Goal: Task Accomplishment & Management: Use online tool/utility

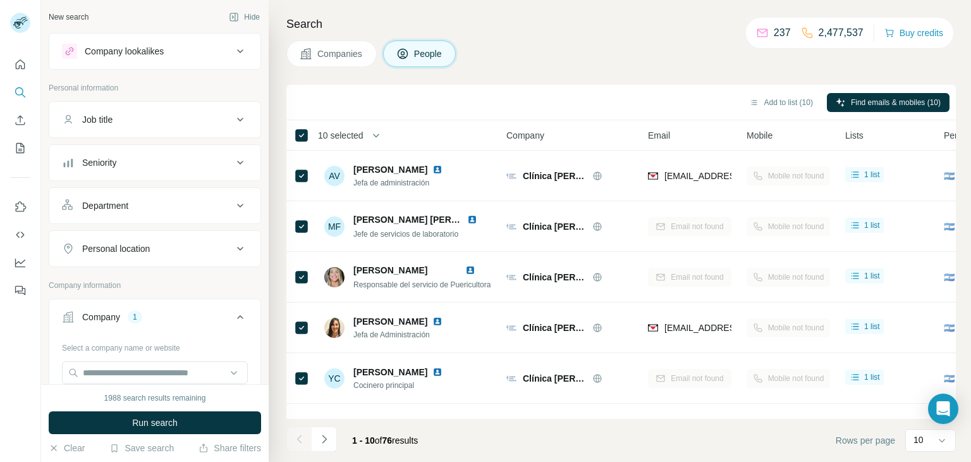
click at [243, 51] on icon at bounding box center [240, 51] width 15 height 15
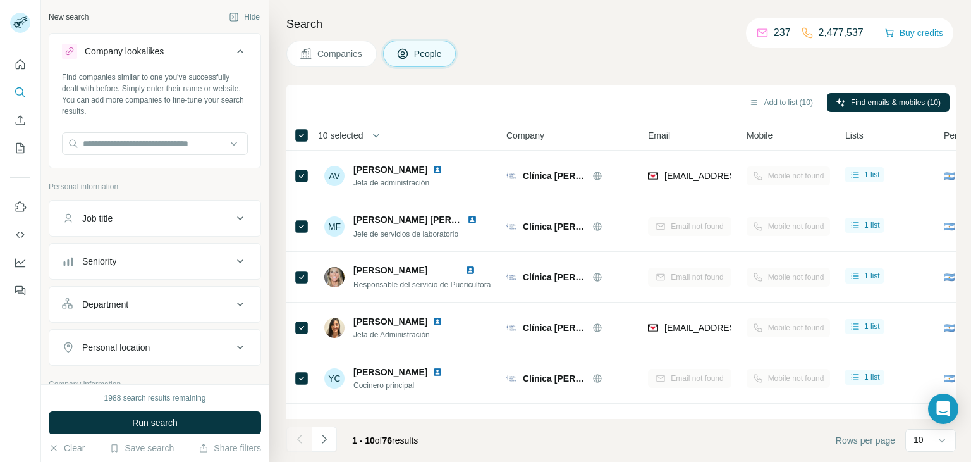
click at [243, 51] on icon at bounding box center [240, 51] width 15 height 15
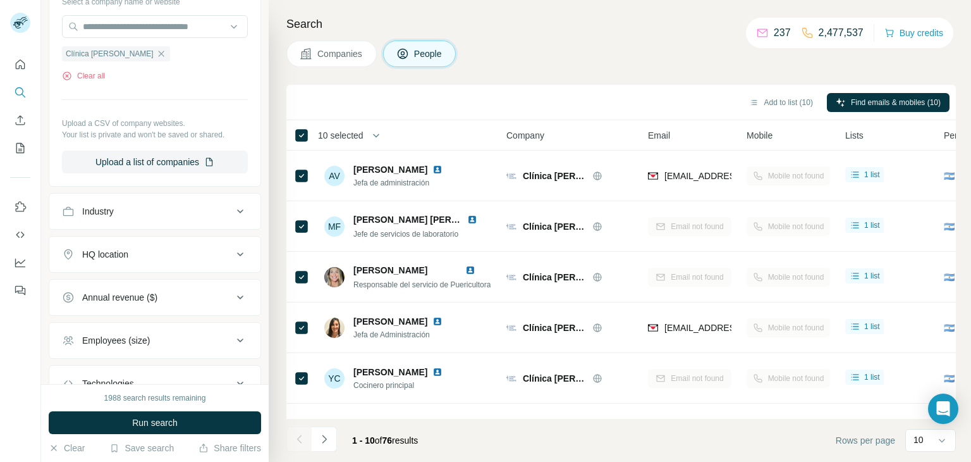
scroll to position [439, 0]
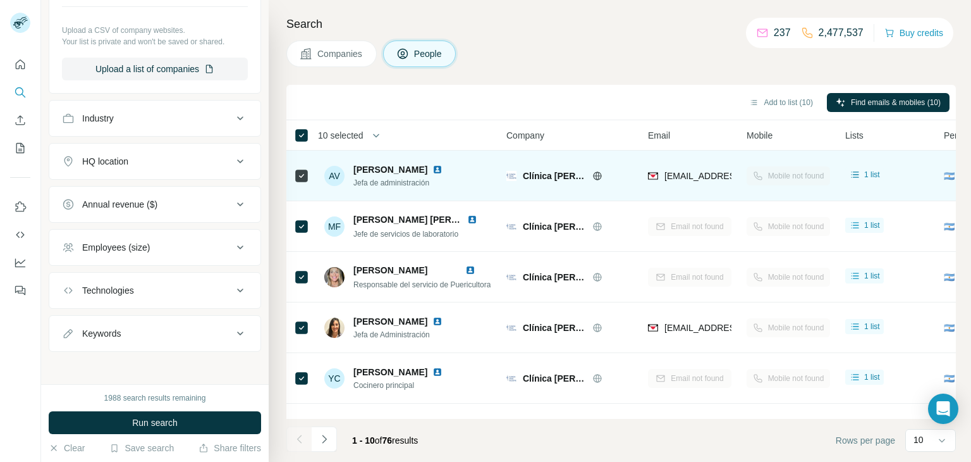
click at [526, 173] on span "Clínica [PERSON_NAME]" at bounding box center [554, 175] width 63 height 13
copy div "Clínica [PERSON_NAME]"
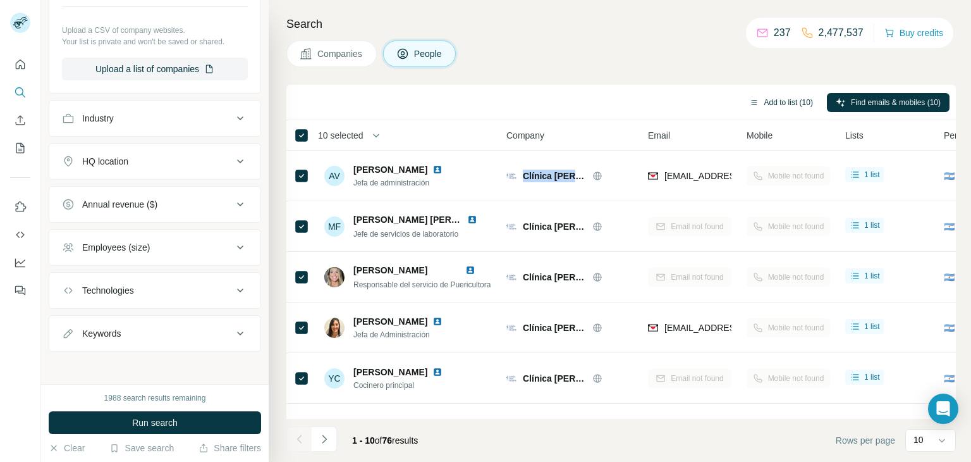
click at [790, 106] on button "Add to list (10)" at bounding box center [782, 102] width 82 height 19
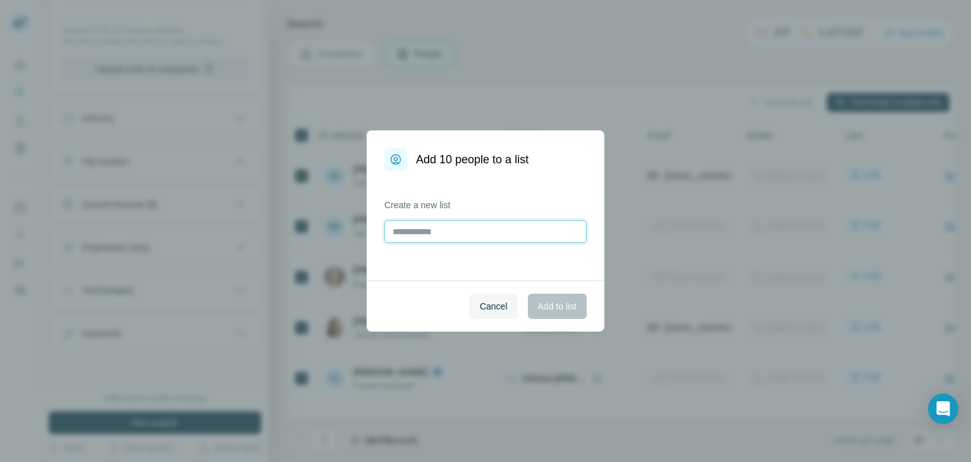
click at [508, 223] on input "text" at bounding box center [485, 231] width 202 height 23
paste input "**********"
type input "**********"
click at [563, 303] on span "Add to list" at bounding box center [557, 306] width 39 height 13
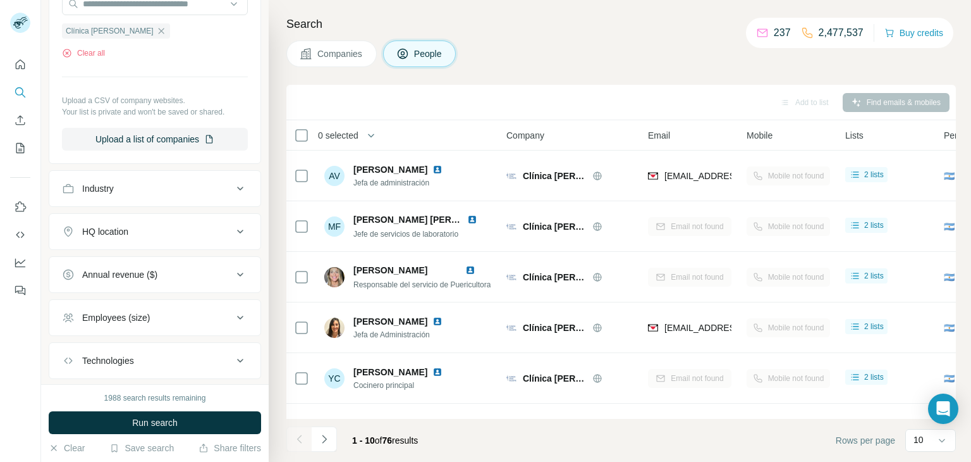
scroll to position [289, 0]
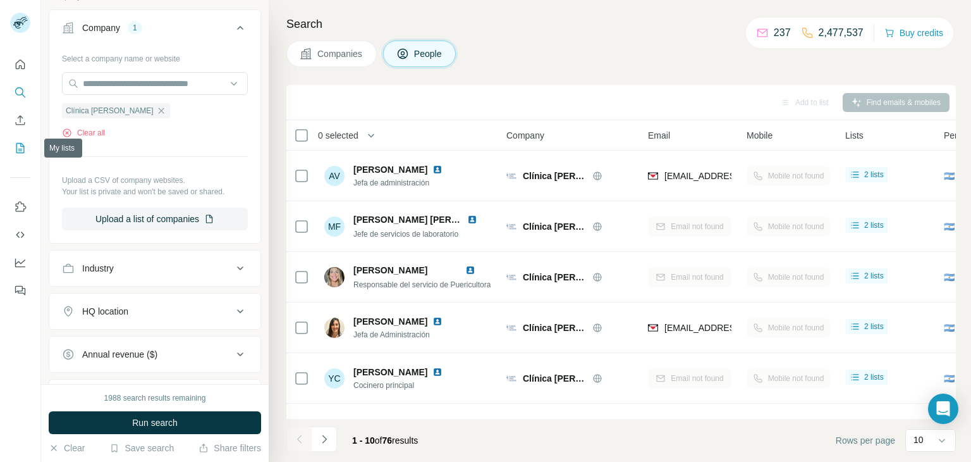
click at [26, 147] on icon "My lists" at bounding box center [20, 148] width 13 height 13
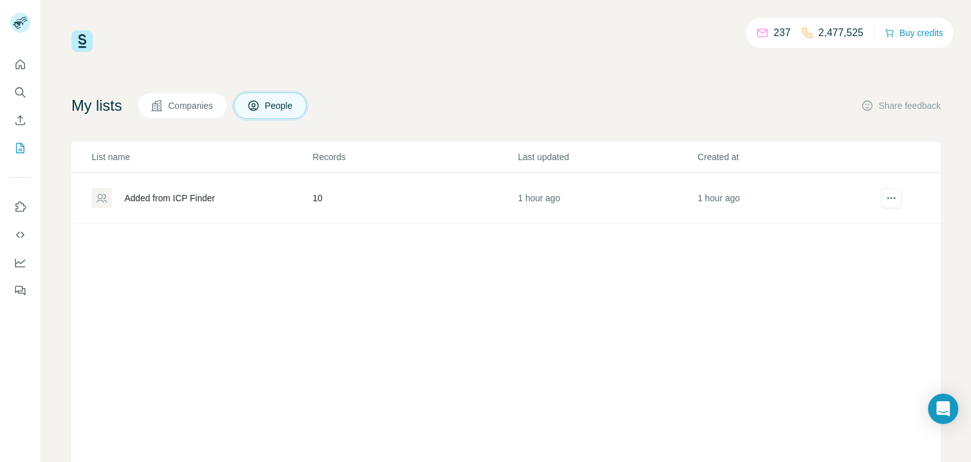
click at [193, 199] on div "Added from ICP Finder" at bounding box center [170, 198] width 90 height 13
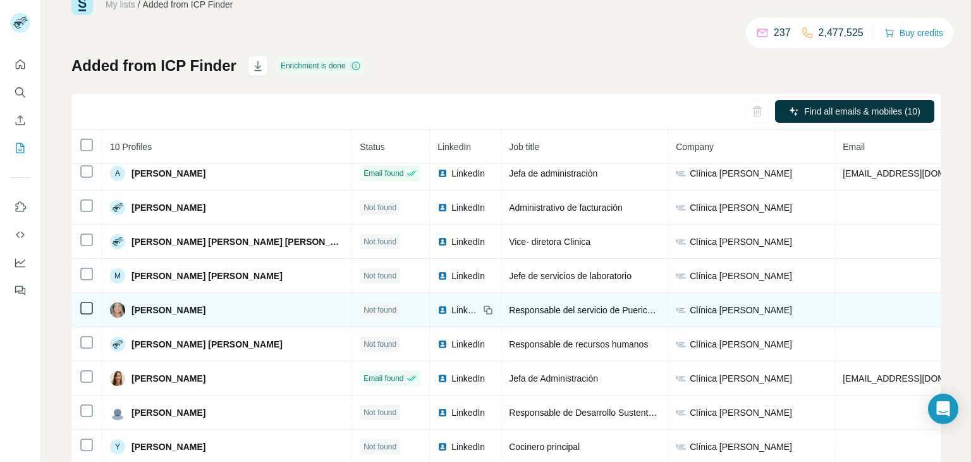
scroll to position [50, 0]
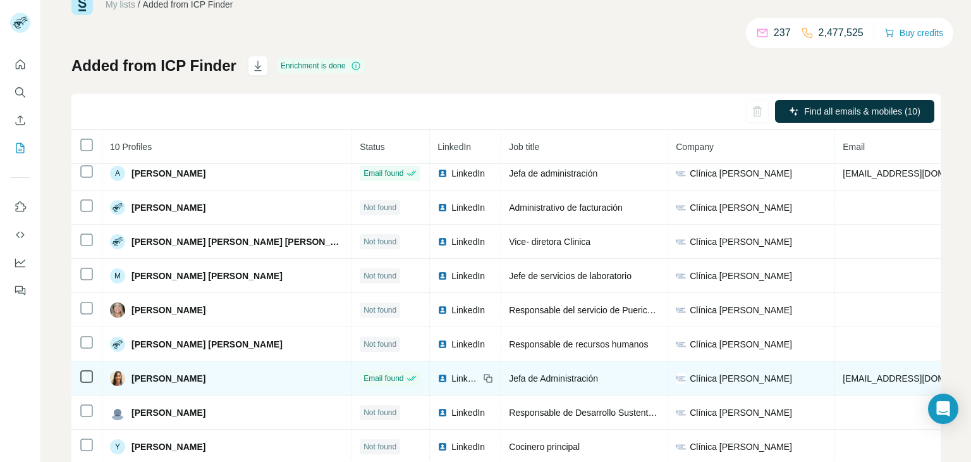
click at [487, 376] on icon at bounding box center [490, 379] width 6 height 6
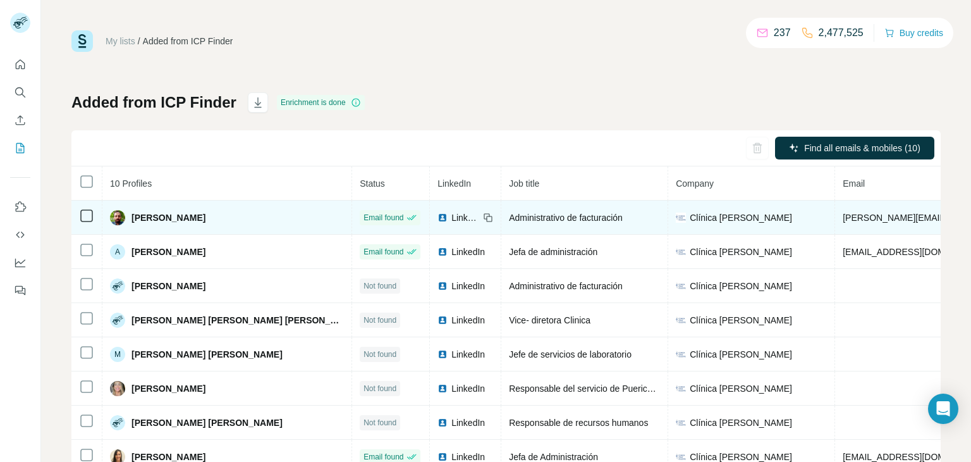
scroll to position [0, 0]
click at [483, 217] on icon at bounding box center [488, 217] width 10 height 10
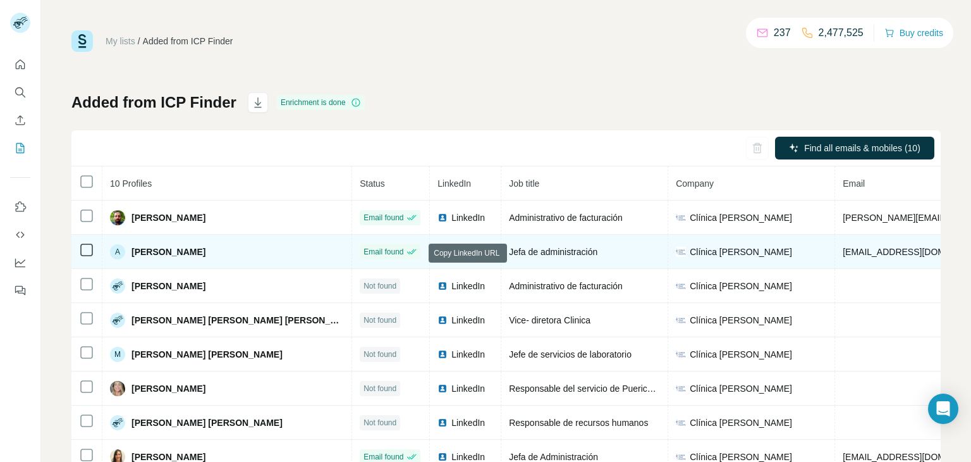
click at [483, 251] on icon at bounding box center [488, 252] width 10 height 10
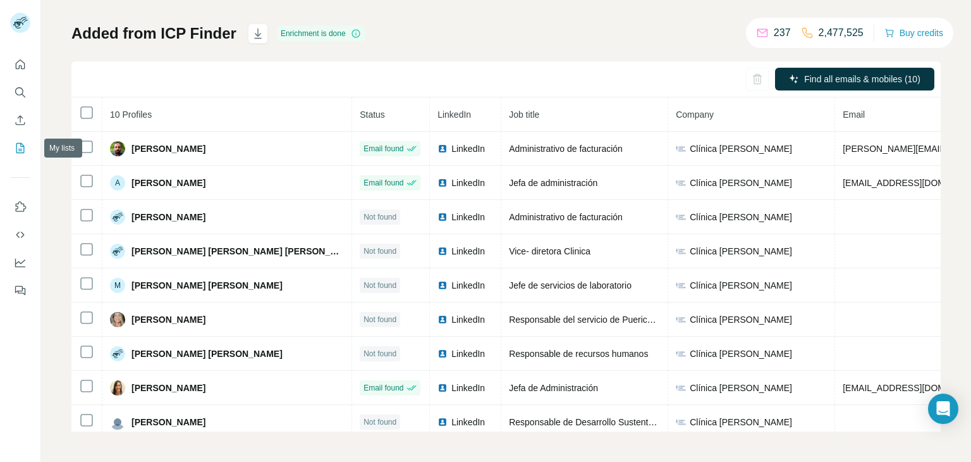
click at [30, 151] on button "My lists" at bounding box center [20, 148] width 20 height 23
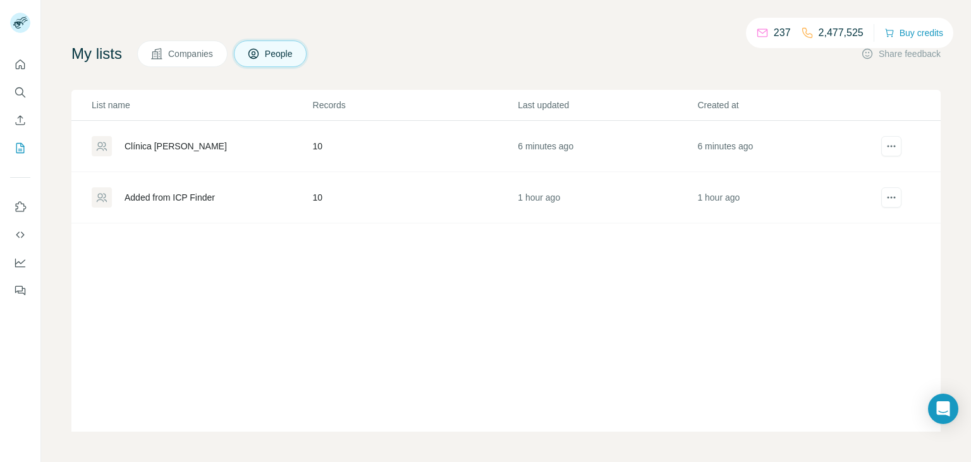
click at [562, 58] on div "My lists Companies People Share feedback" at bounding box center [506, 53] width 870 height 27
click at [21, 203] on icon "Use Surfe on LinkedIn" at bounding box center [21, 206] width 11 height 10
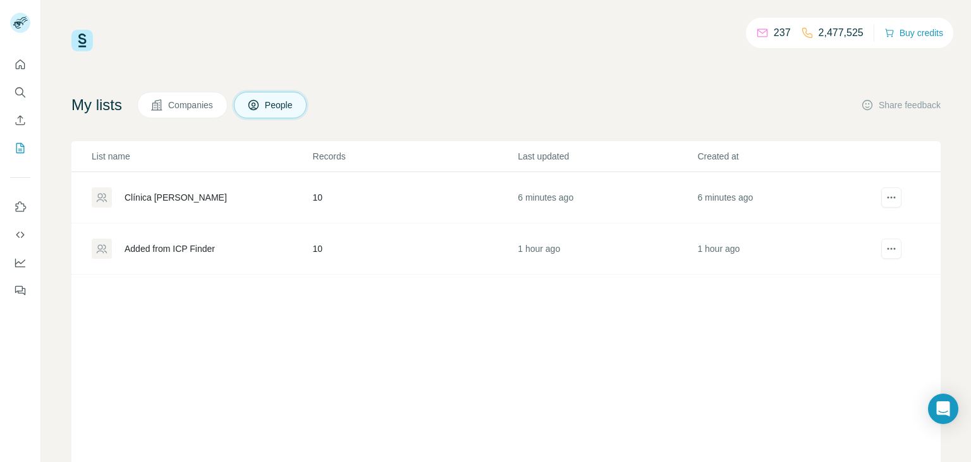
scroll to position [0, 0]
click at [23, 64] on icon "Quick start" at bounding box center [20, 64] width 13 height 13
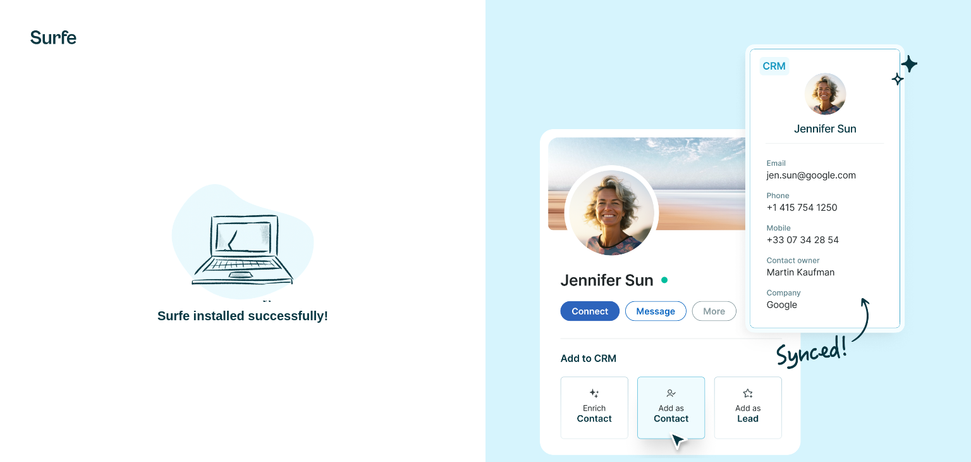
scroll to position [32, 0]
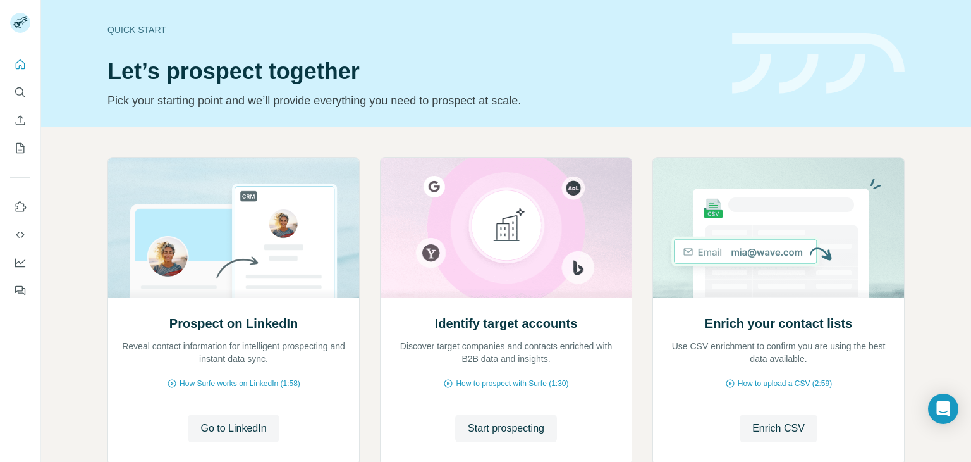
click at [949, 261] on div "Prospect on LinkedIn Reveal contact information for intelligent prospecting and…" at bounding box center [506, 336] width 930 height 420
click at [28, 61] on button "Quick start" at bounding box center [20, 64] width 20 height 23
click at [20, 233] on icon "Use Surfe API" at bounding box center [20, 234] width 13 height 13
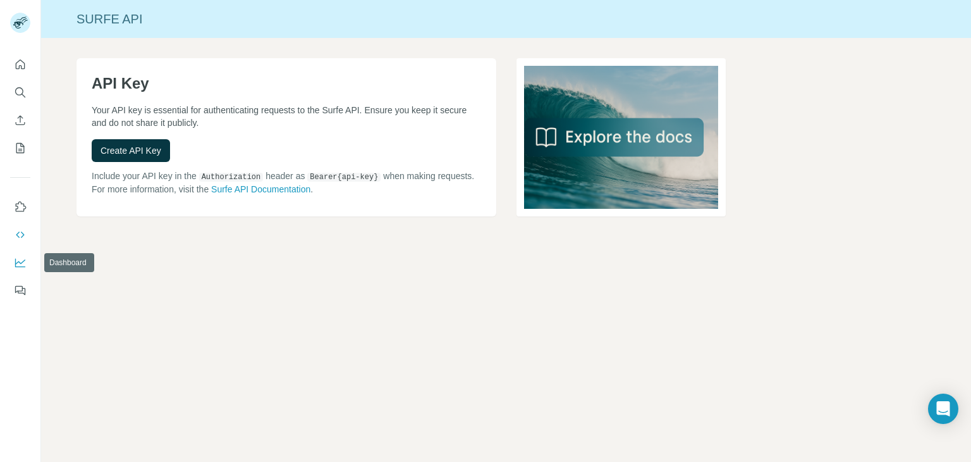
click at [27, 261] on button "Dashboard" at bounding box center [20, 262] width 20 height 23
click at [26, 291] on icon "Feedback" at bounding box center [20, 290] width 13 height 13
click at [21, 68] on icon "Quick start" at bounding box center [20, 63] width 9 height 9
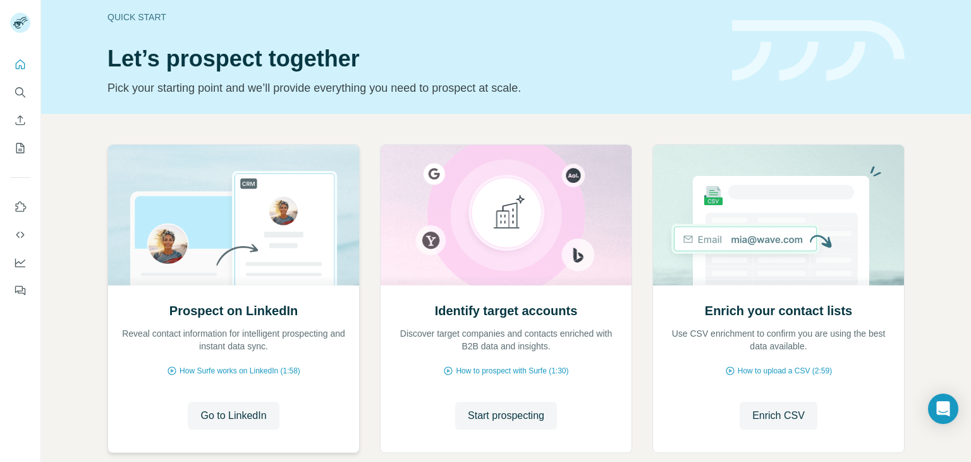
scroll to position [85, 0]
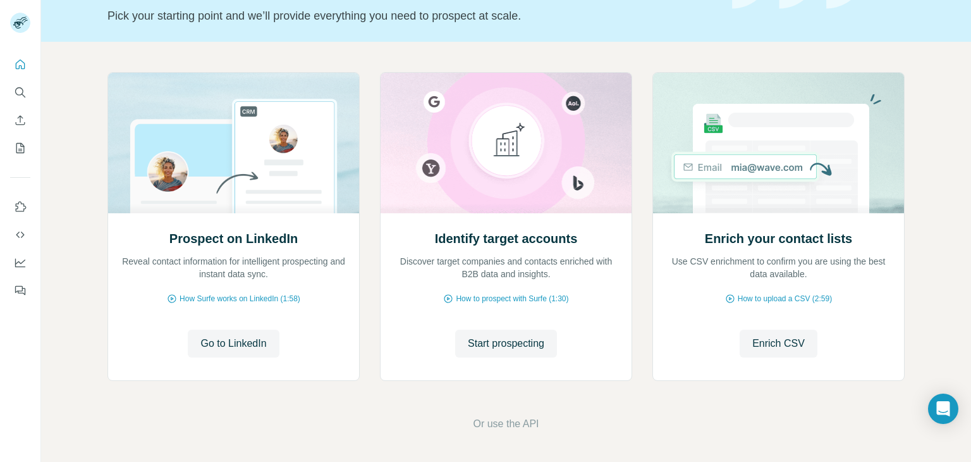
click at [85, 174] on div "Prospect on LinkedIn Reveal contact information for intelligent prospecting and…" at bounding box center [506, 252] width 930 height 420
click at [252, 353] on button "Go to LinkedIn" at bounding box center [233, 343] width 91 height 28
click at [271, 300] on span "How Surfe works on LinkedIn (1:58)" at bounding box center [240, 298] width 121 height 11
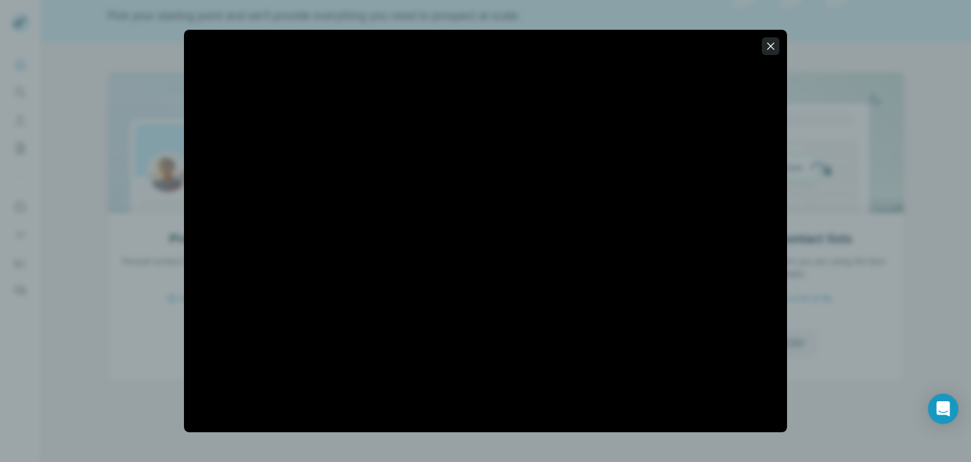
click at [772, 47] on icon "button" at bounding box center [771, 45] width 7 height 7
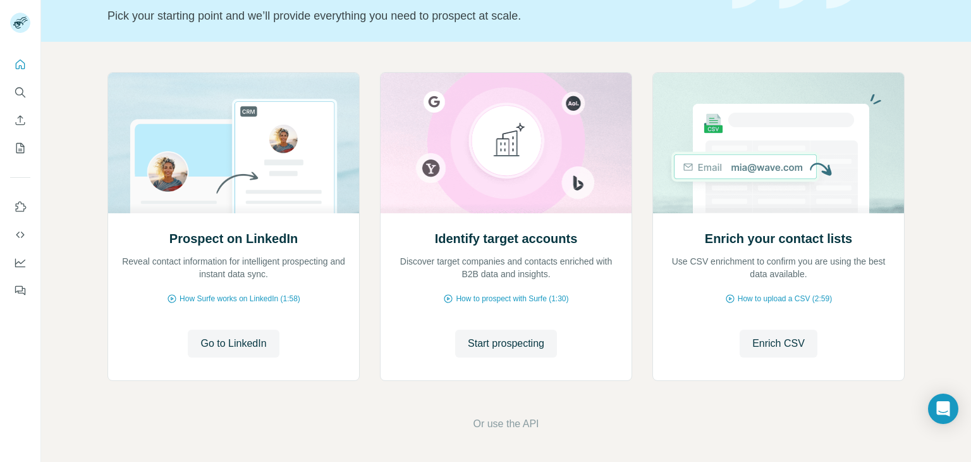
click at [367, 243] on div "Prospect on LinkedIn Reveal contact information for intelligent prospecting and…" at bounding box center [506, 229] width 797 height 314
click at [250, 295] on span "How Surfe works on LinkedIn (1:58)" at bounding box center [240, 298] width 121 height 11
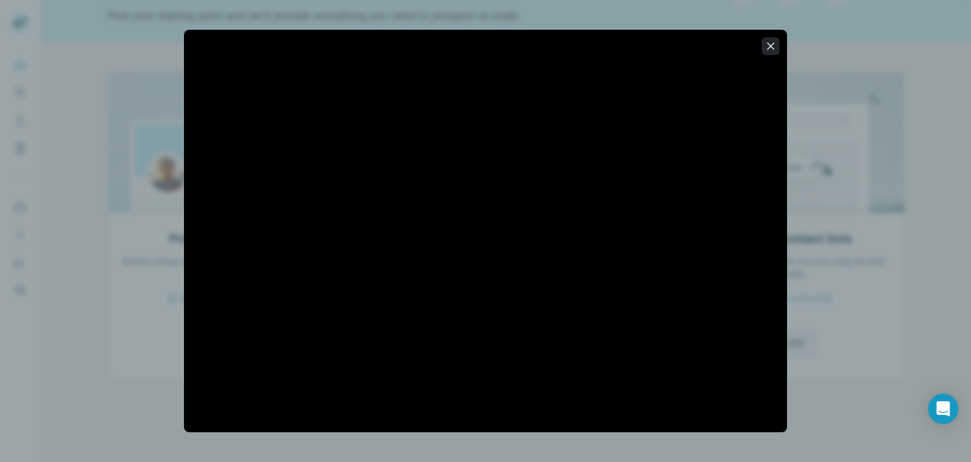
click at [773, 49] on icon "button" at bounding box center [771, 46] width 13 height 13
